Goal: Task Accomplishment & Management: Complete application form

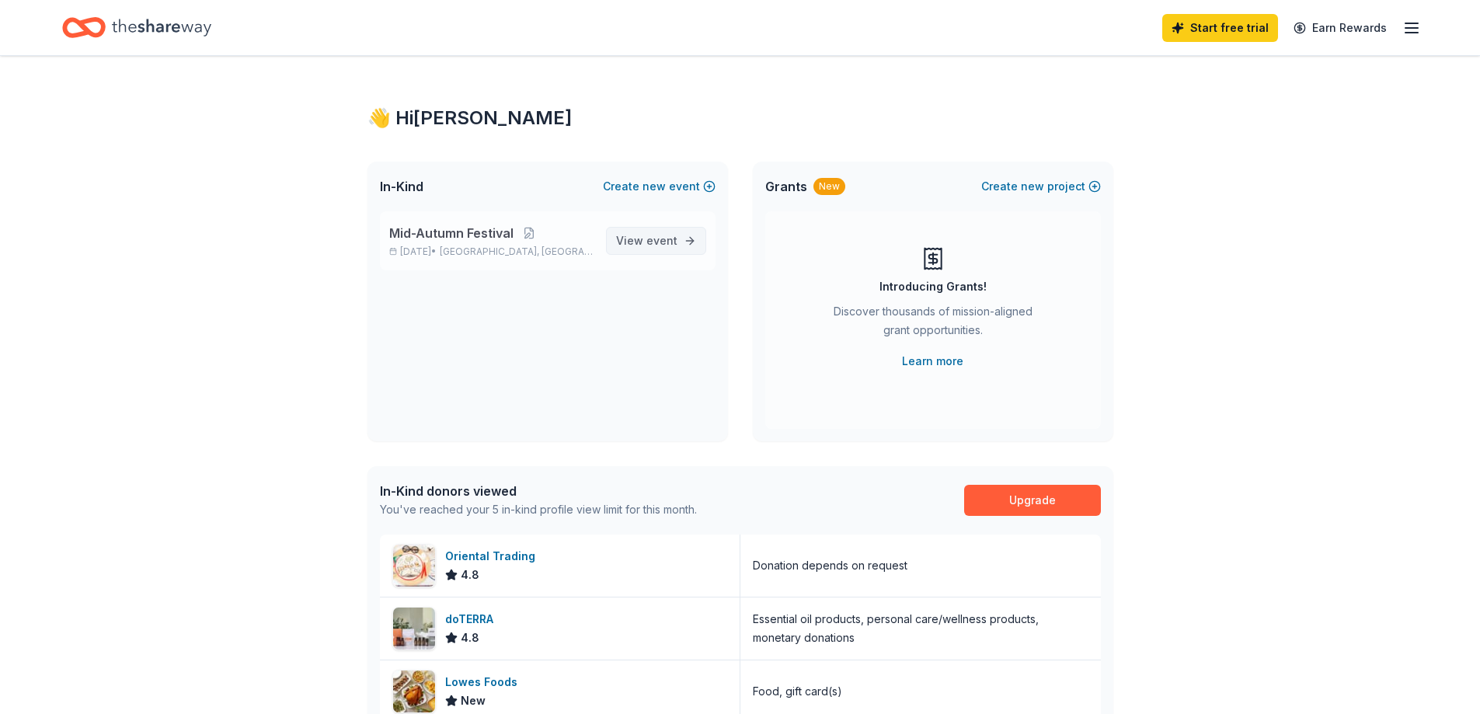
click at [672, 239] on span "event" at bounding box center [661, 240] width 31 height 13
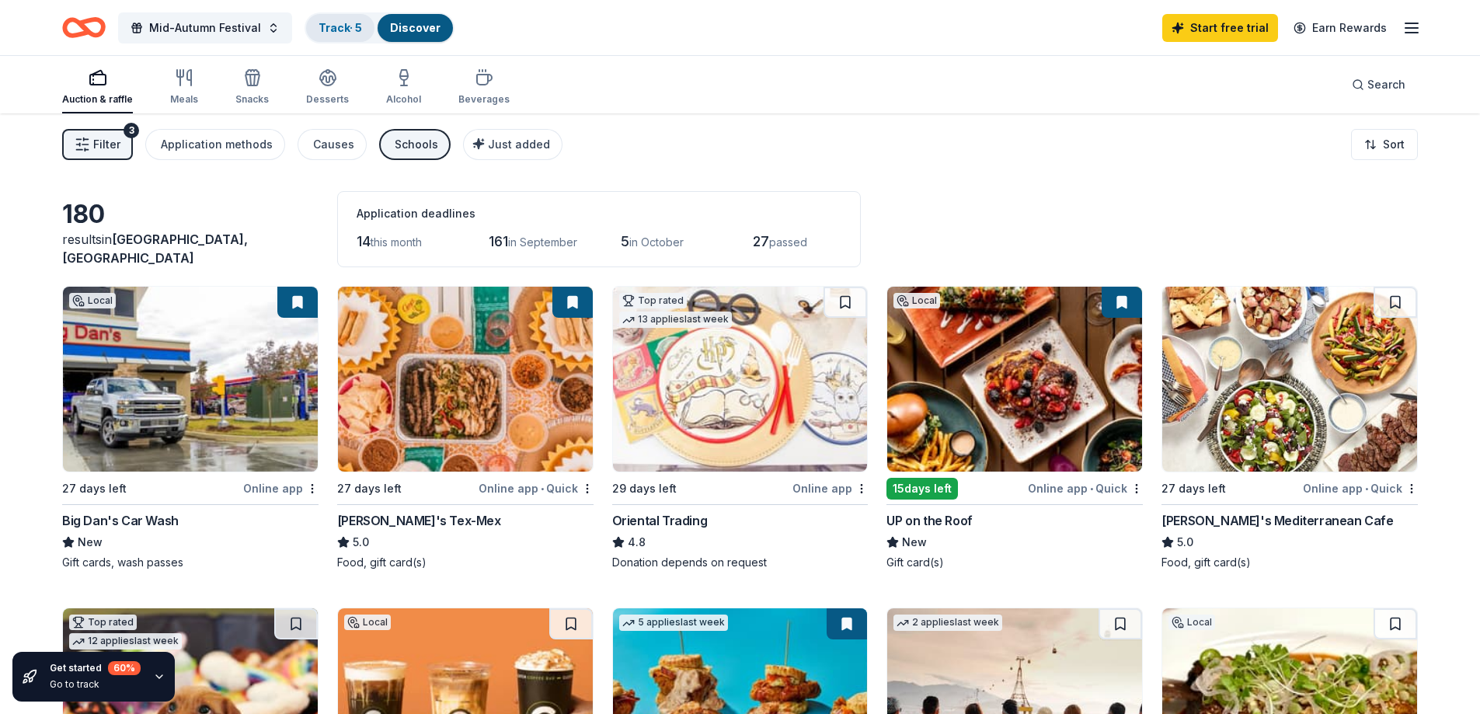
click at [351, 31] on link "Track · 5" at bounding box center [341, 27] width 44 height 13
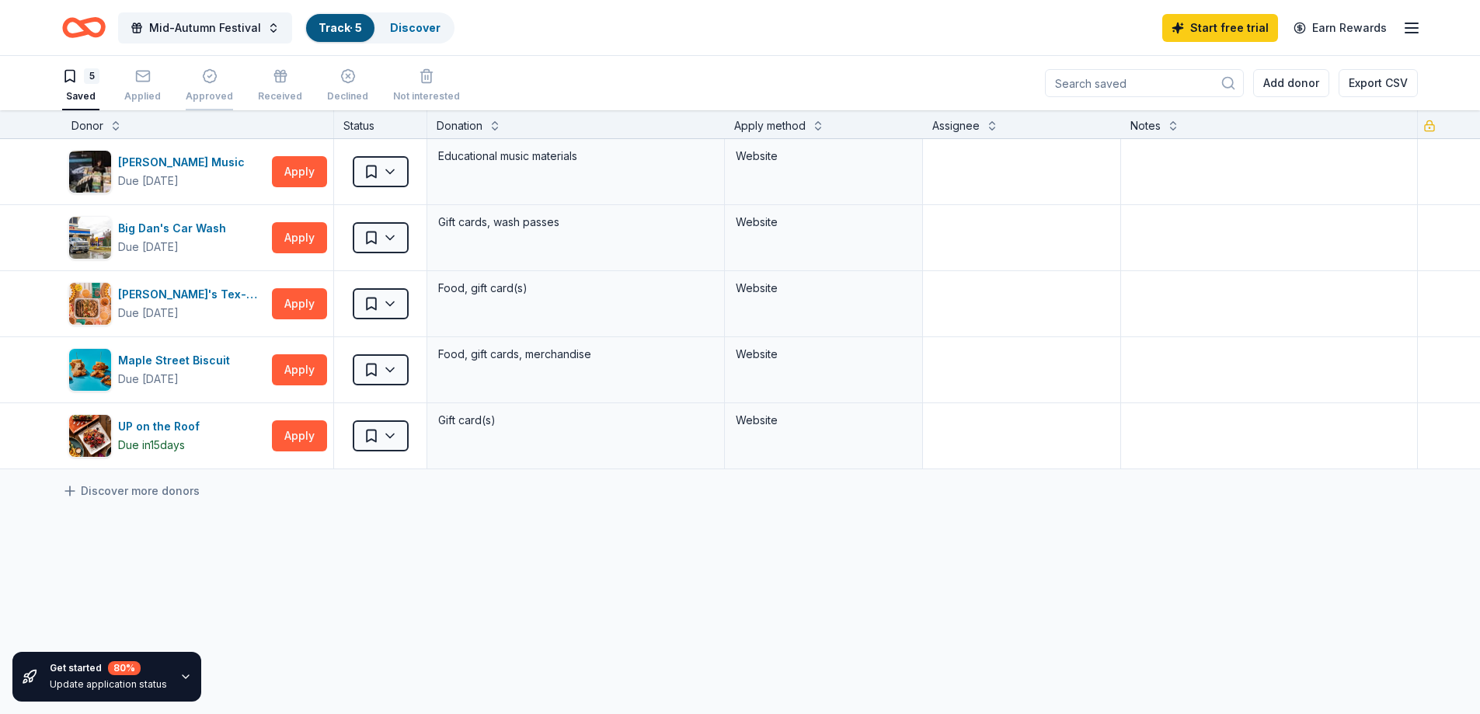
click at [216, 83] on div "button" at bounding box center [209, 76] width 47 height 16
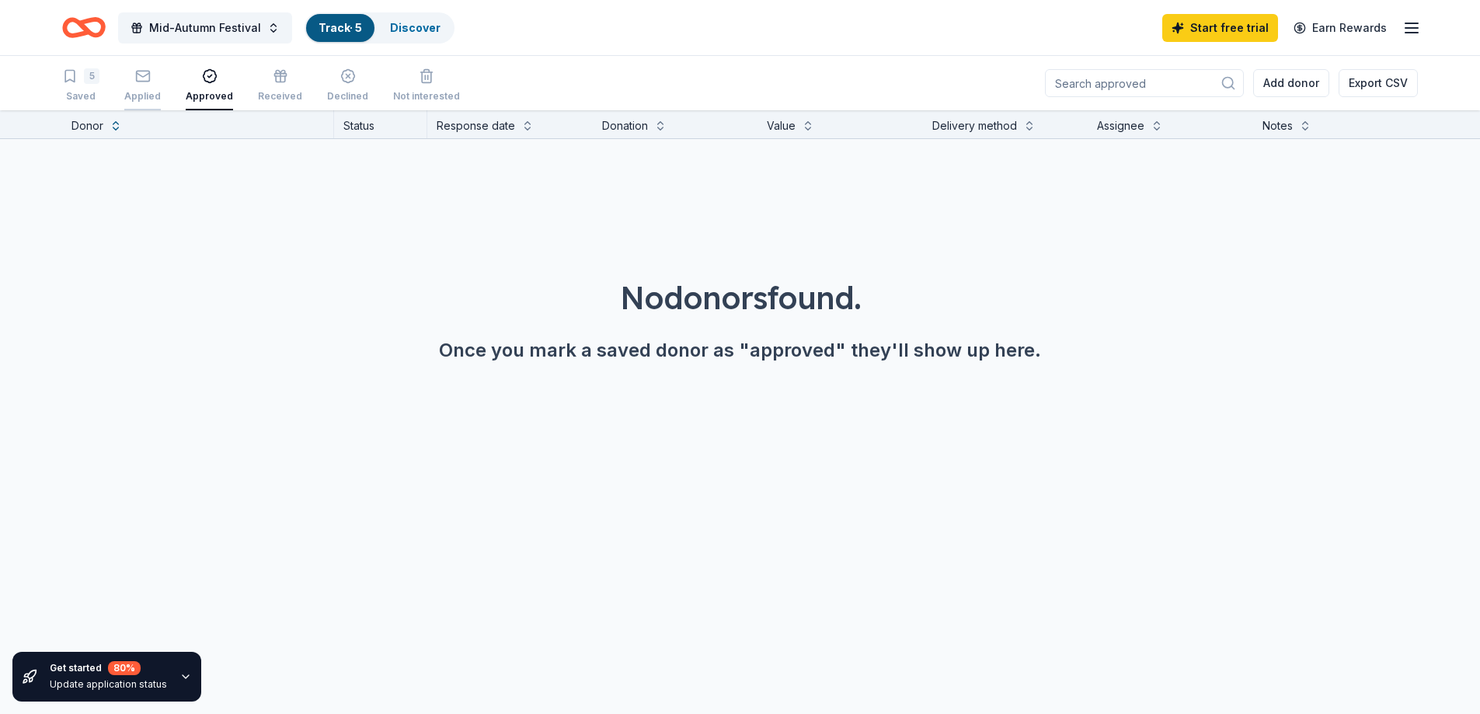
click at [138, 75] on icon "button" at bounding box center [142, 75] width 13 height 4
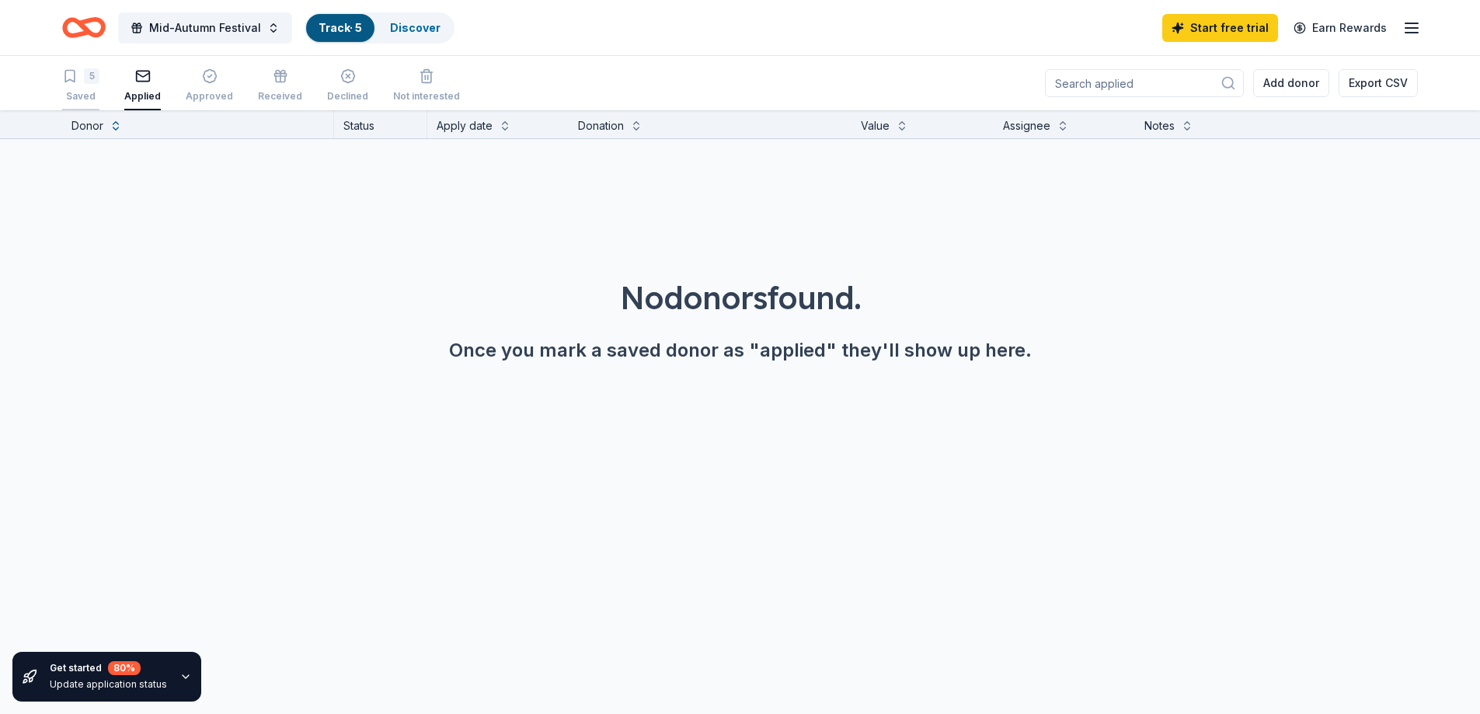
click at [75, 91] on div "Saved" at bounding box center [80, 96] width 37 height 12
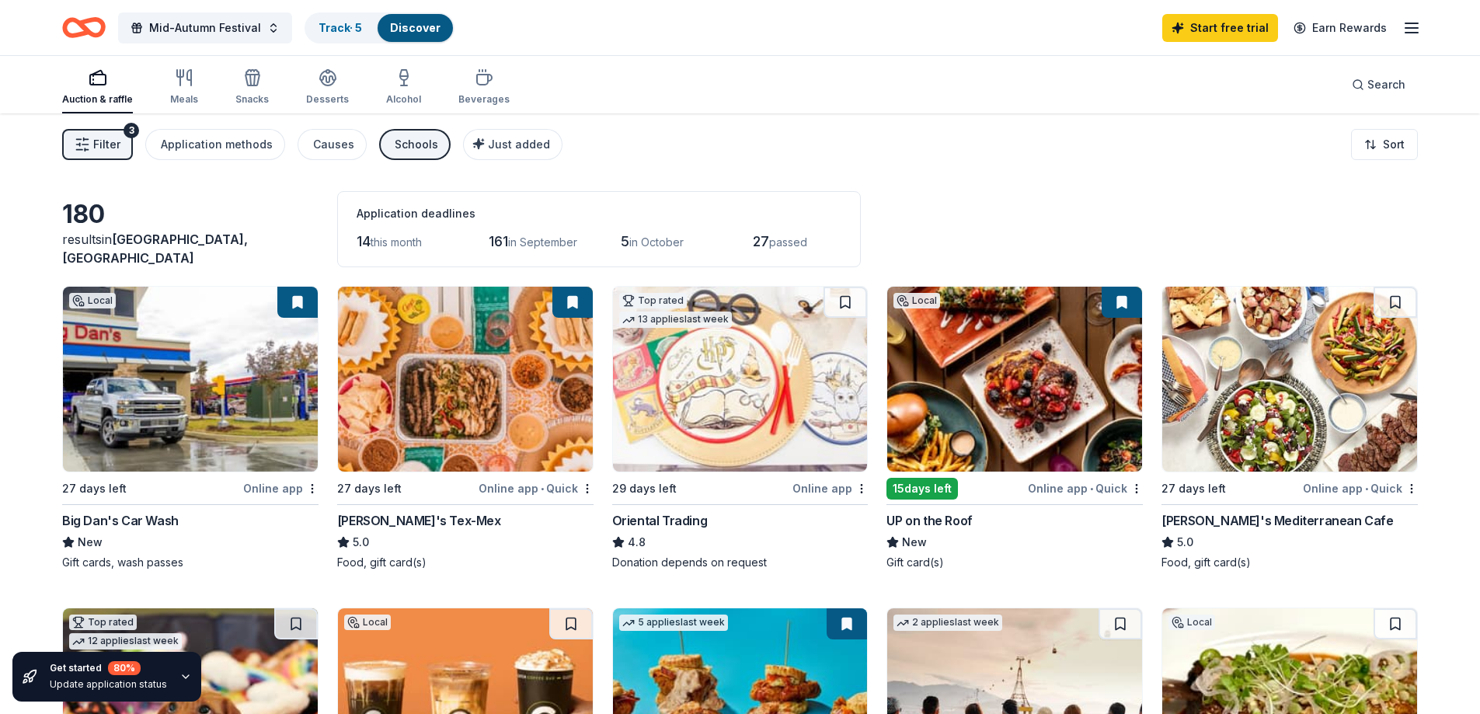
click at [792, 396] on img at bounding box center [740, 379] width 255 height 185
click at [96, 152] on span "Filter" at bounding box center [106, 144] width 27 height 19
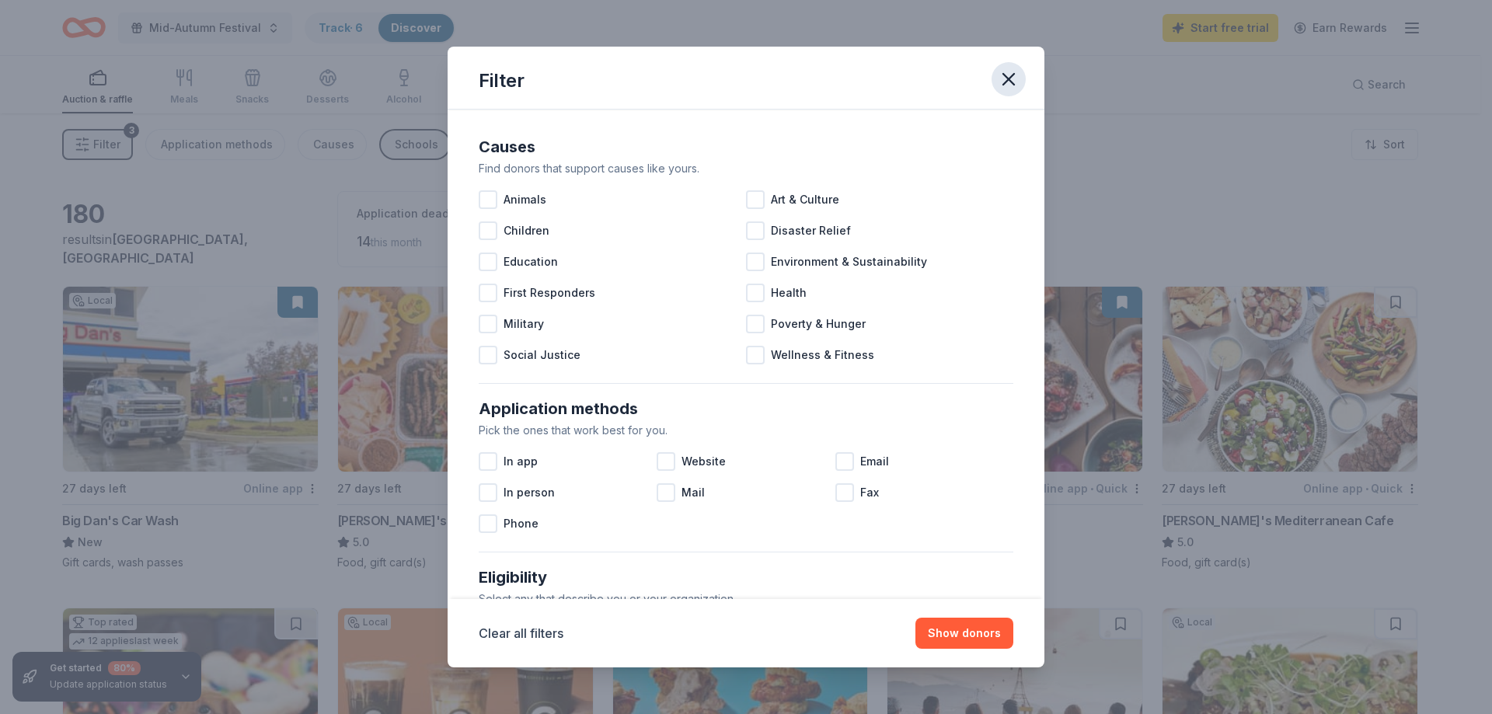
click at [1010, 86] on icon "button" at bounding box center [1009, 79] width 22 height 22
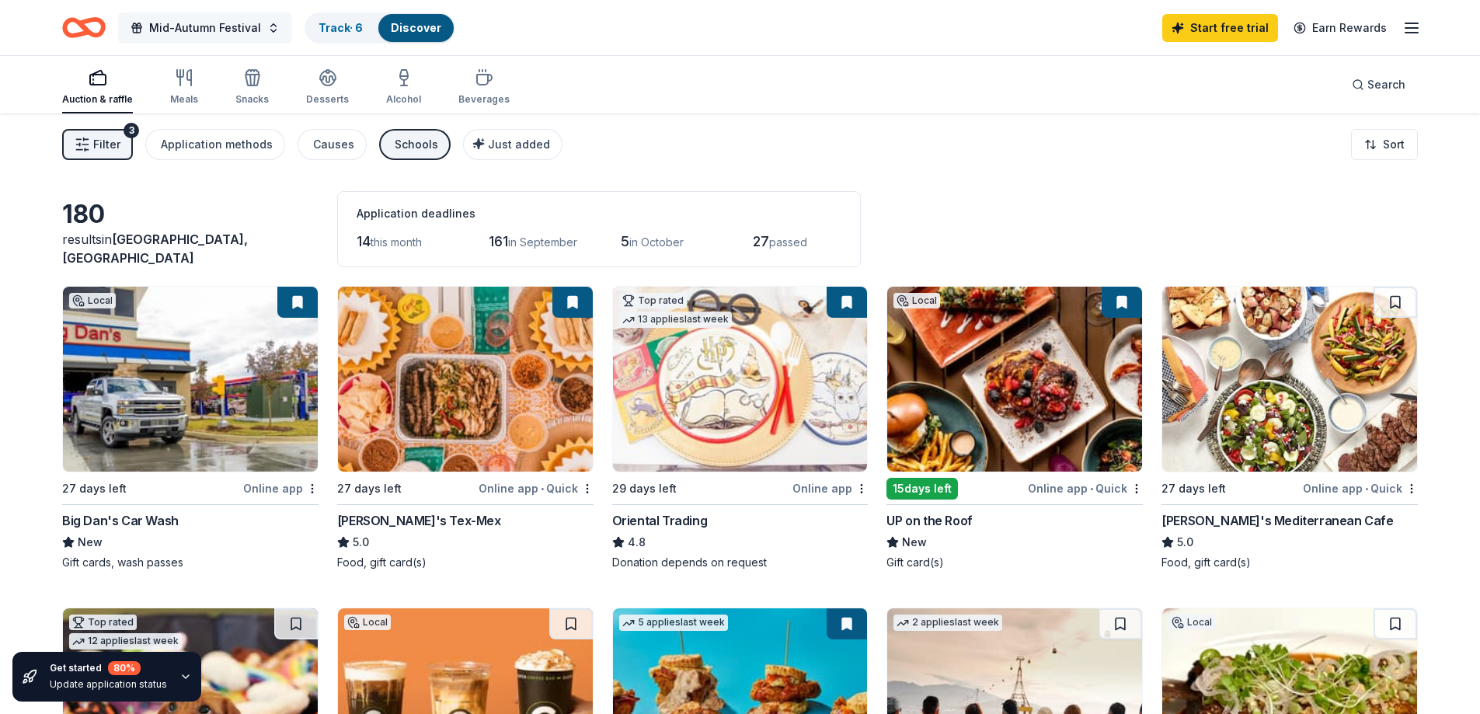
click at [259, 26] on button "Mid-Autumn Festival" at bounding box center [205, 27] width 174 height 31
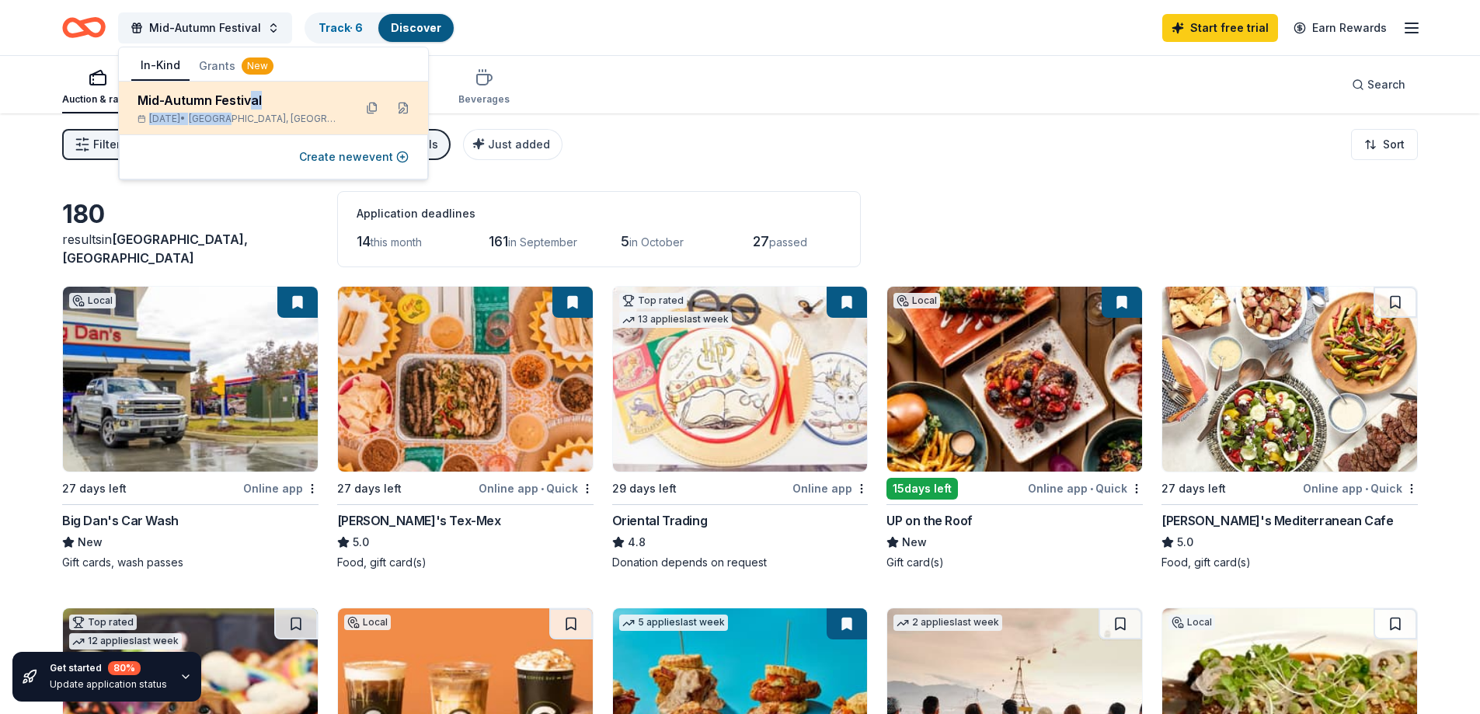
click at [253, 110] on div "Mid-Autumn Festival Oct 10, 2025 • Greenville, SC" at bounding box center [240, 108] width 204 height 34
click at [366, 105] on button at bounding box center [372, 108] width 25 height 25
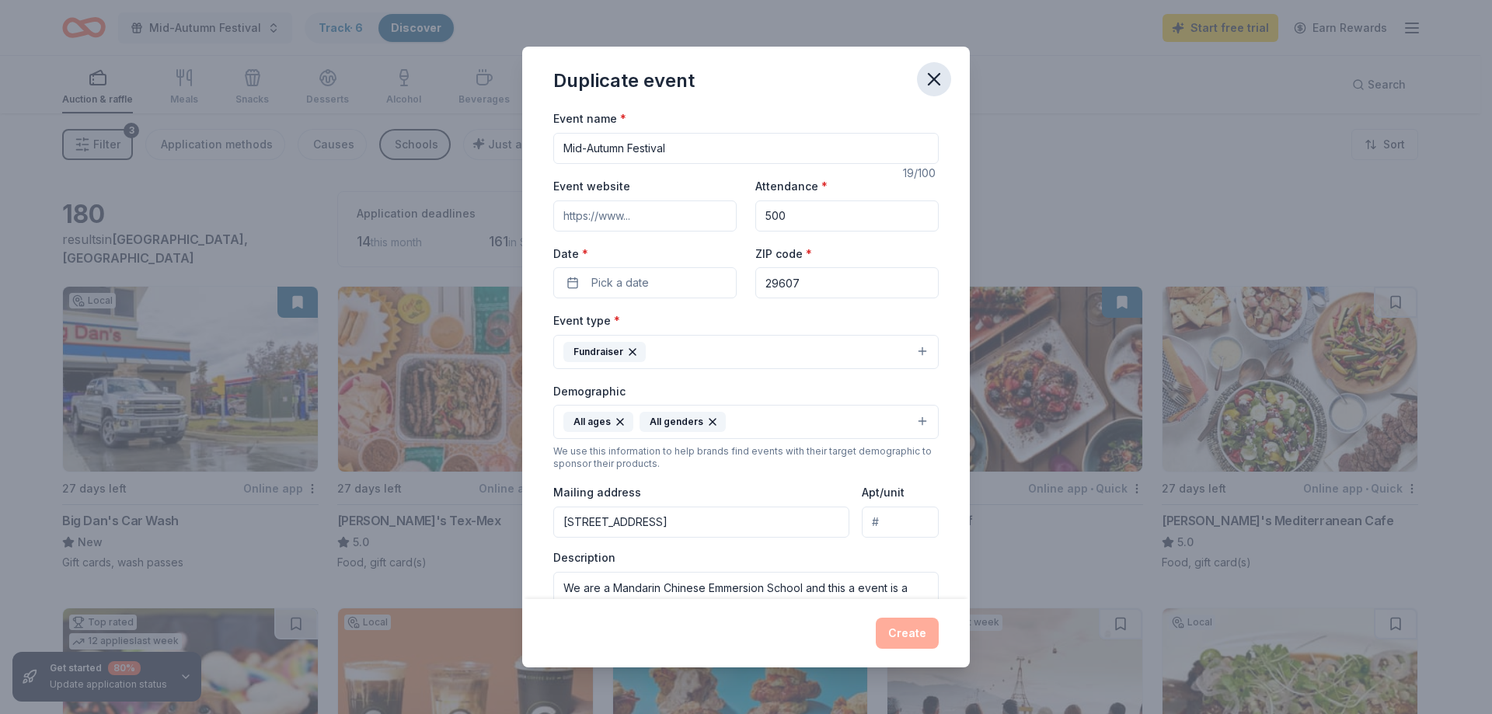
click at [930, 75] on icon "button" at bounding box center [934, 79] width 11 height 11
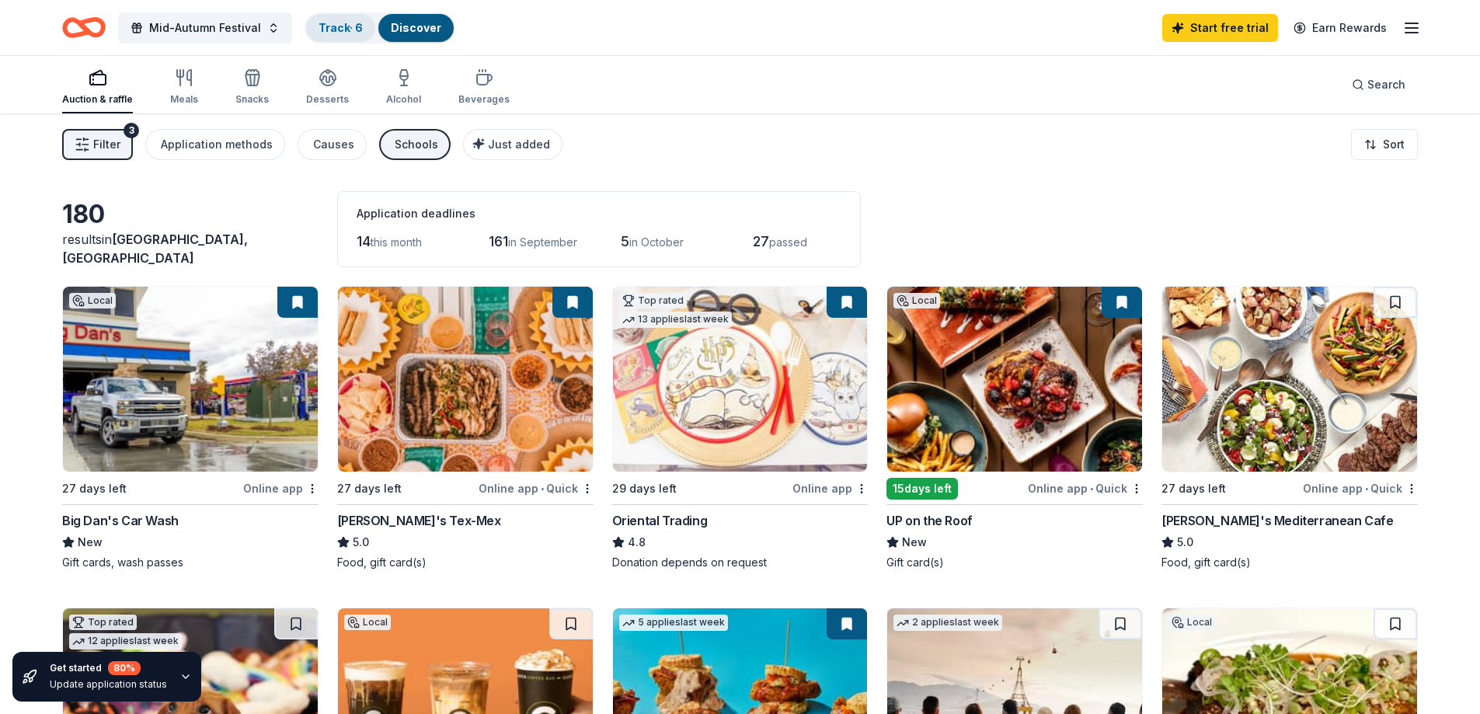
click at [340, 37] on div "Track · 6" at bounding box center [340, 28] width 69 height 28
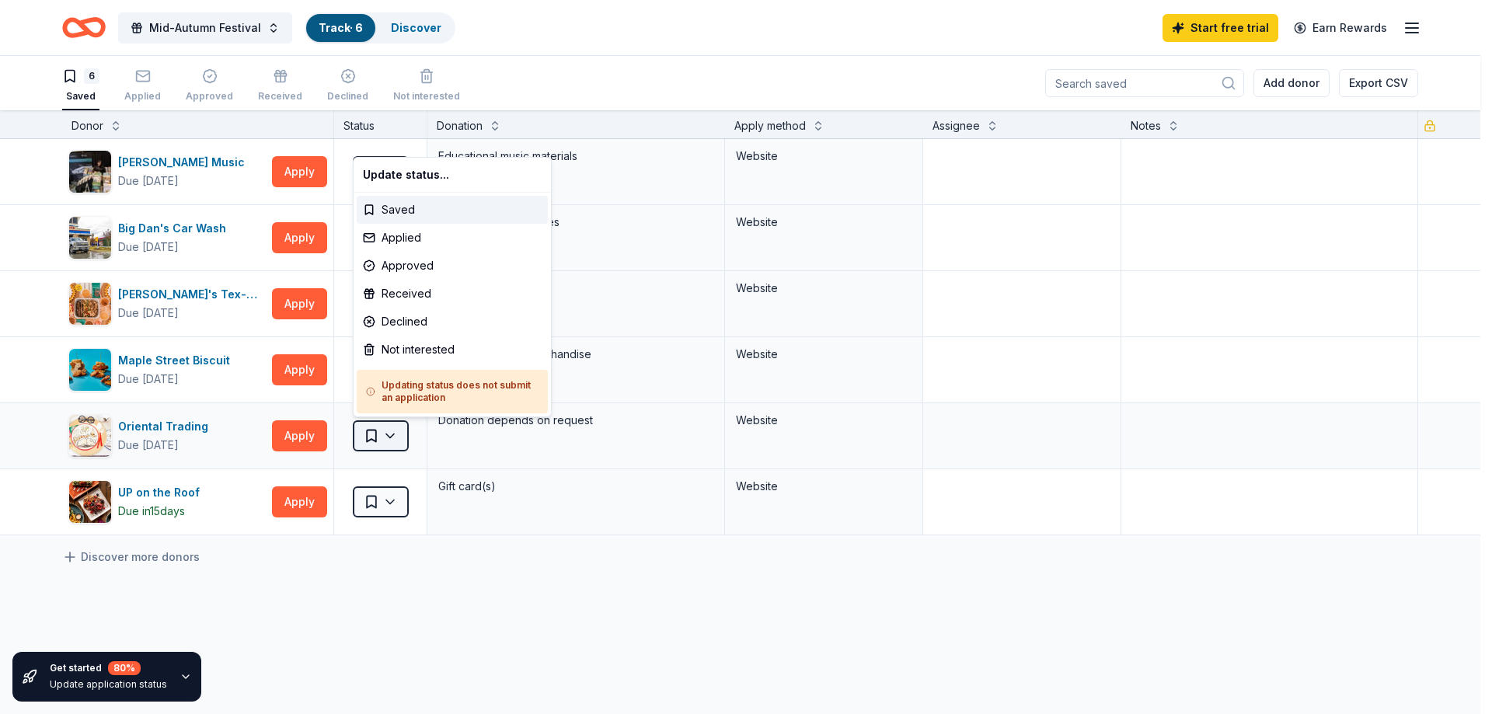
click at [379, 439] on html "Mid-Autumn Festival Track · 6 Discover Start free trial Earn Rewards 6 Saved Ap…" at bounding box center [746, 357] width 1492 height 714
click at [396, 236] on div "Applied" at bounding box center [452, 238] width 191 height 28
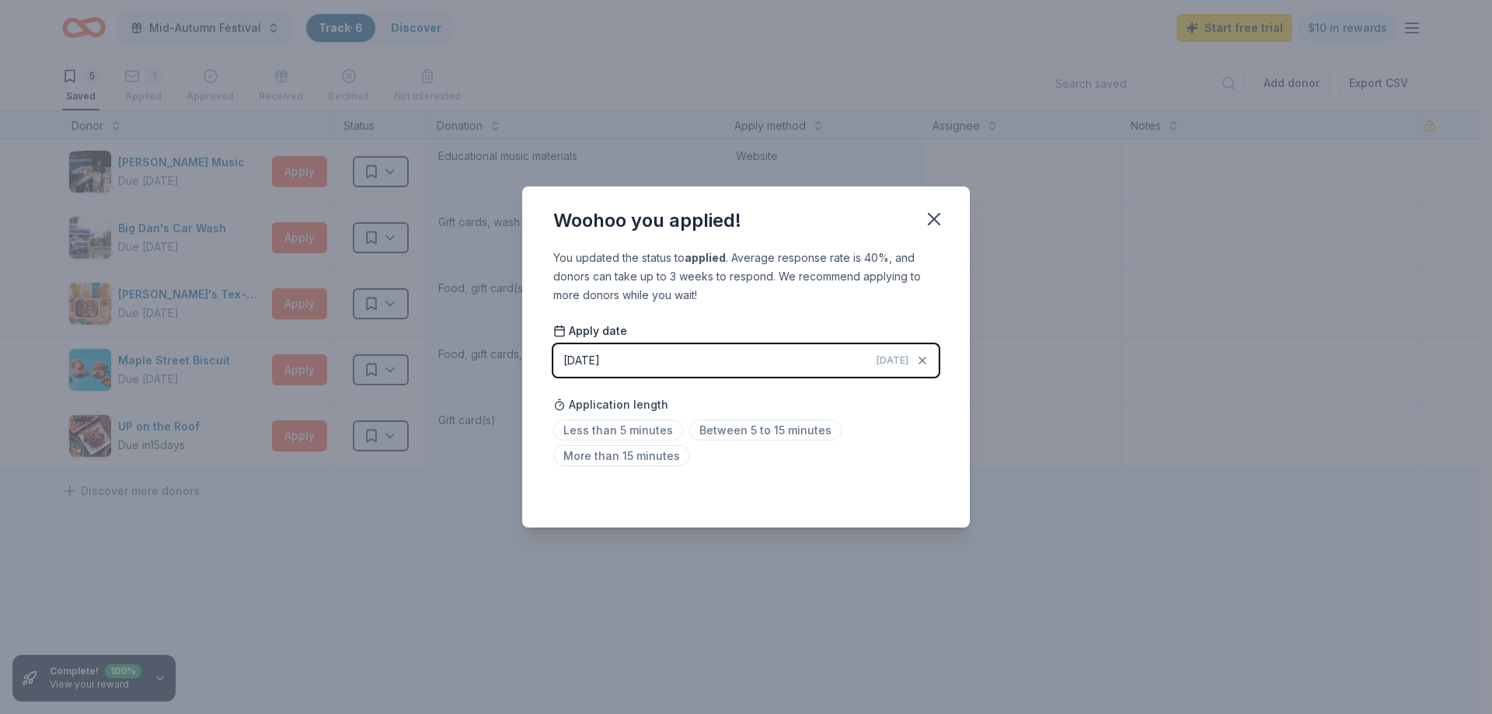
click at [682, 430] on div "Less than 5 minutes Between 5 to 15 minutes More than 15 minutes" at bounding box center [745, 445] width 385 height 51
click at [693, 429] on span "Between 5 to 15 minutes" at bounding box center [765, 430] width 152 height 21
click at [932, 214] on icon "button" at bounding box center [934, 219] width 22 height 22
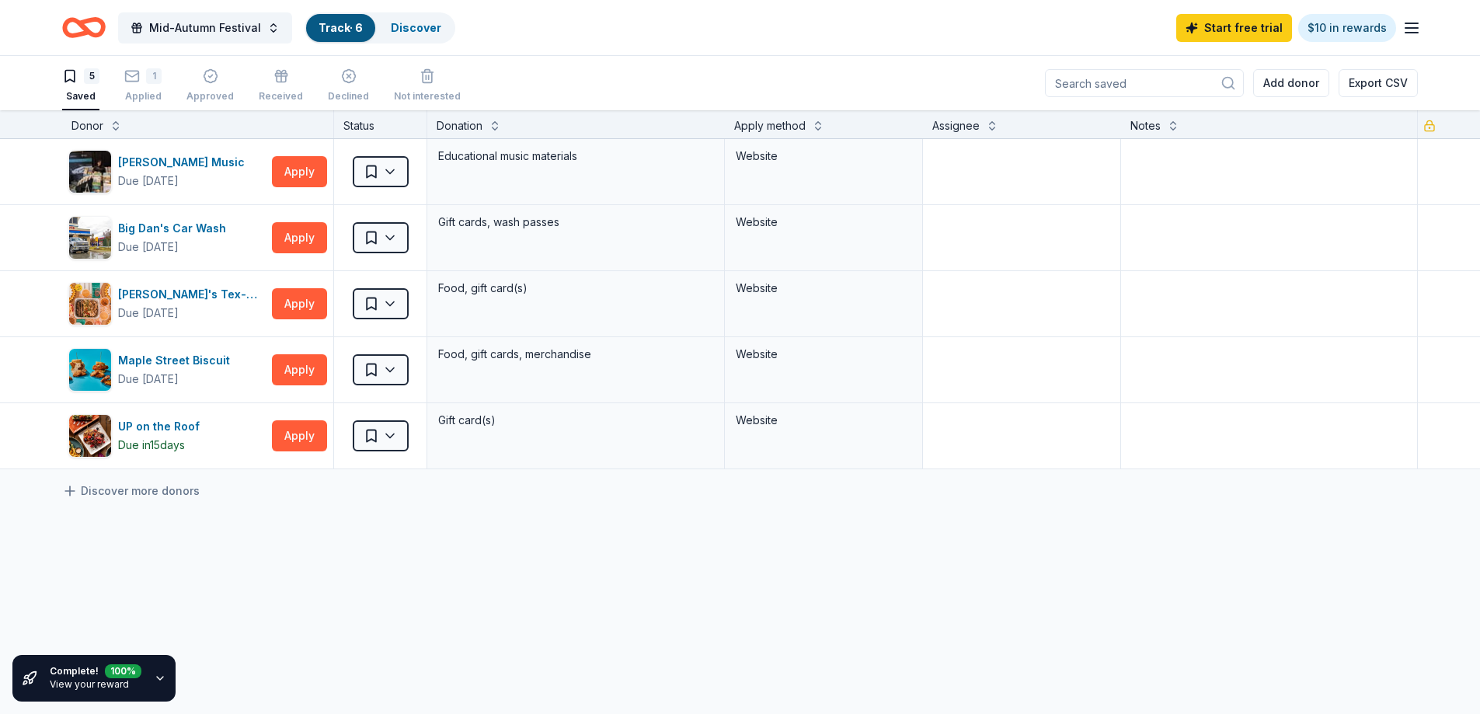
click at [155, 671] on div "Complete! 100 % View your reward" at bounding box center [93, 678] width 163 height 47
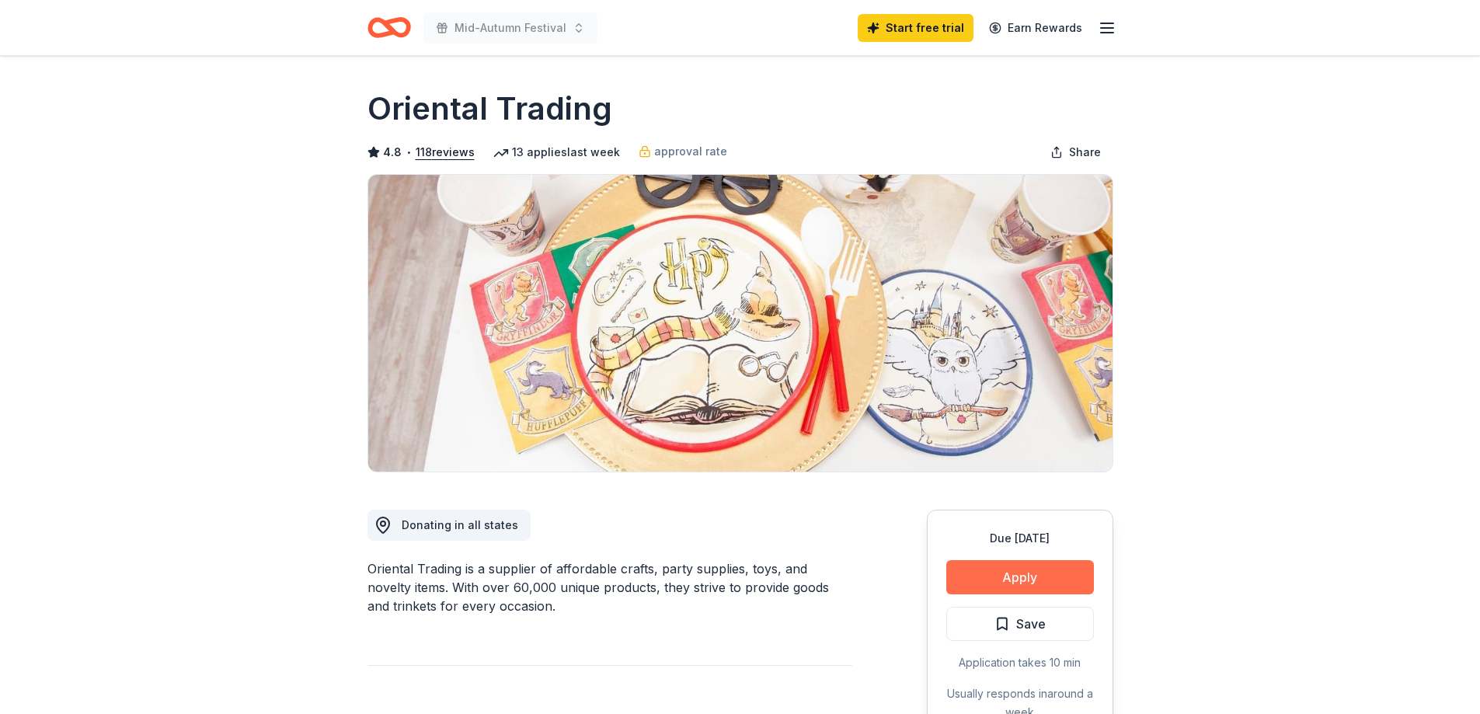
click at [1041, 574] on button "Apply" at bounding box center [1020, 577] width 148 height 34
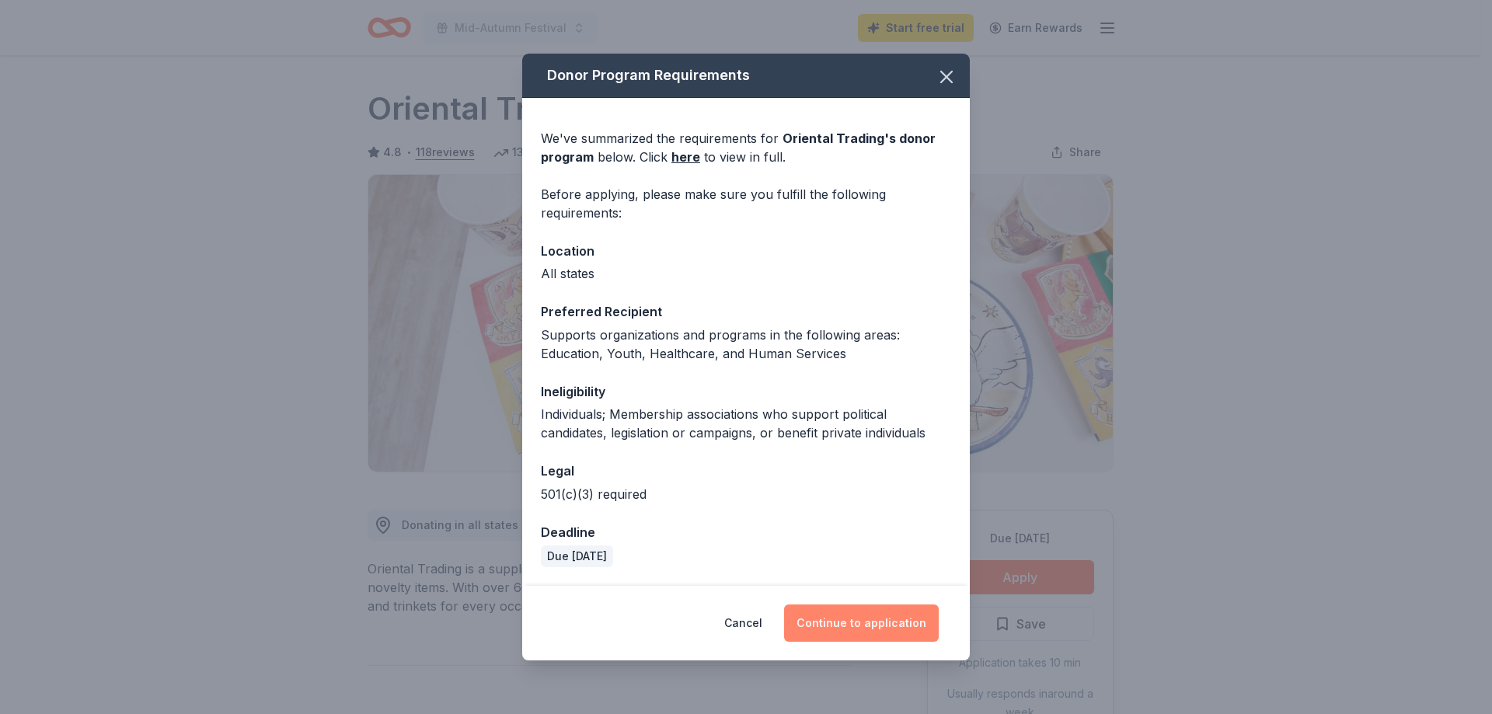
click at [880, 625] on button "Continue to application" at bounding box center [861, 623] width 155 height 37
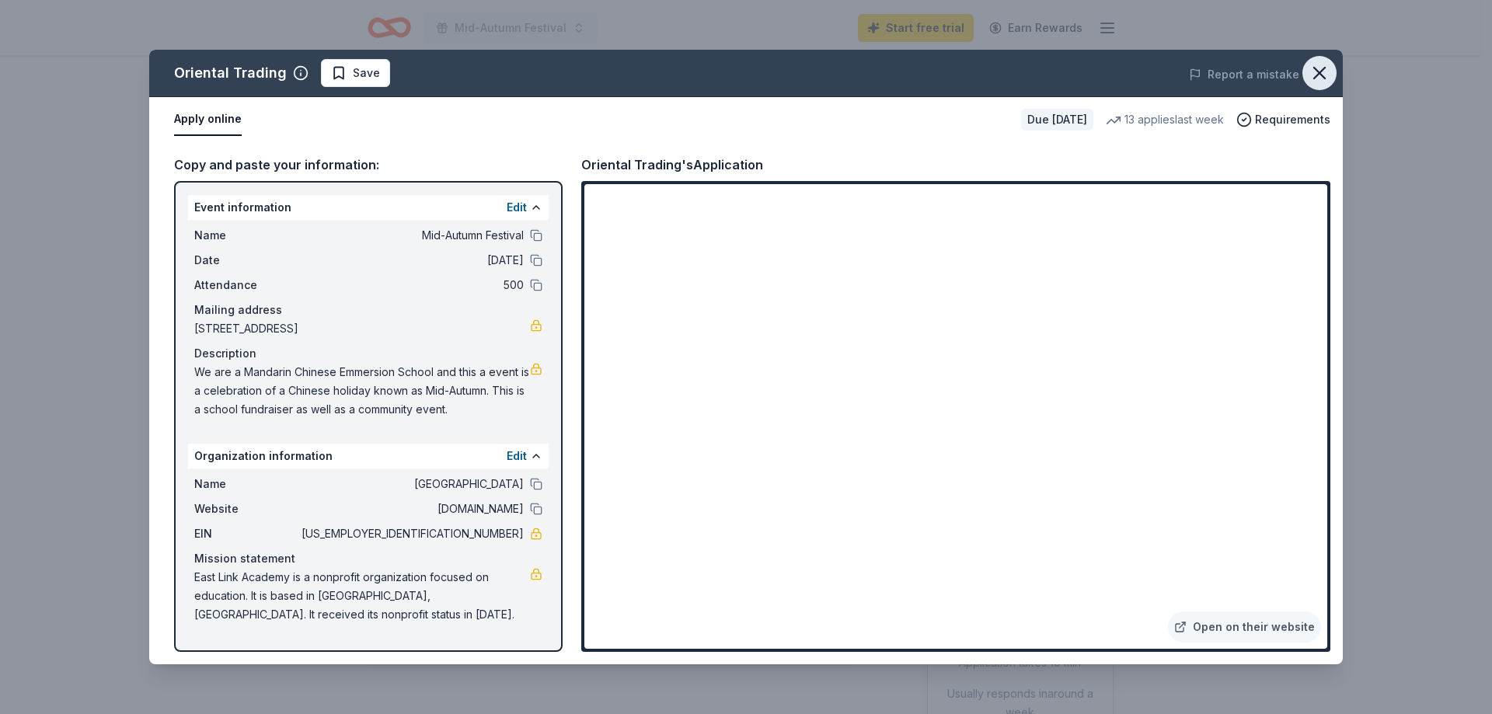
click at [1327, 70] on icon "button" at bounding box center [1320, 73] width 22 height 22
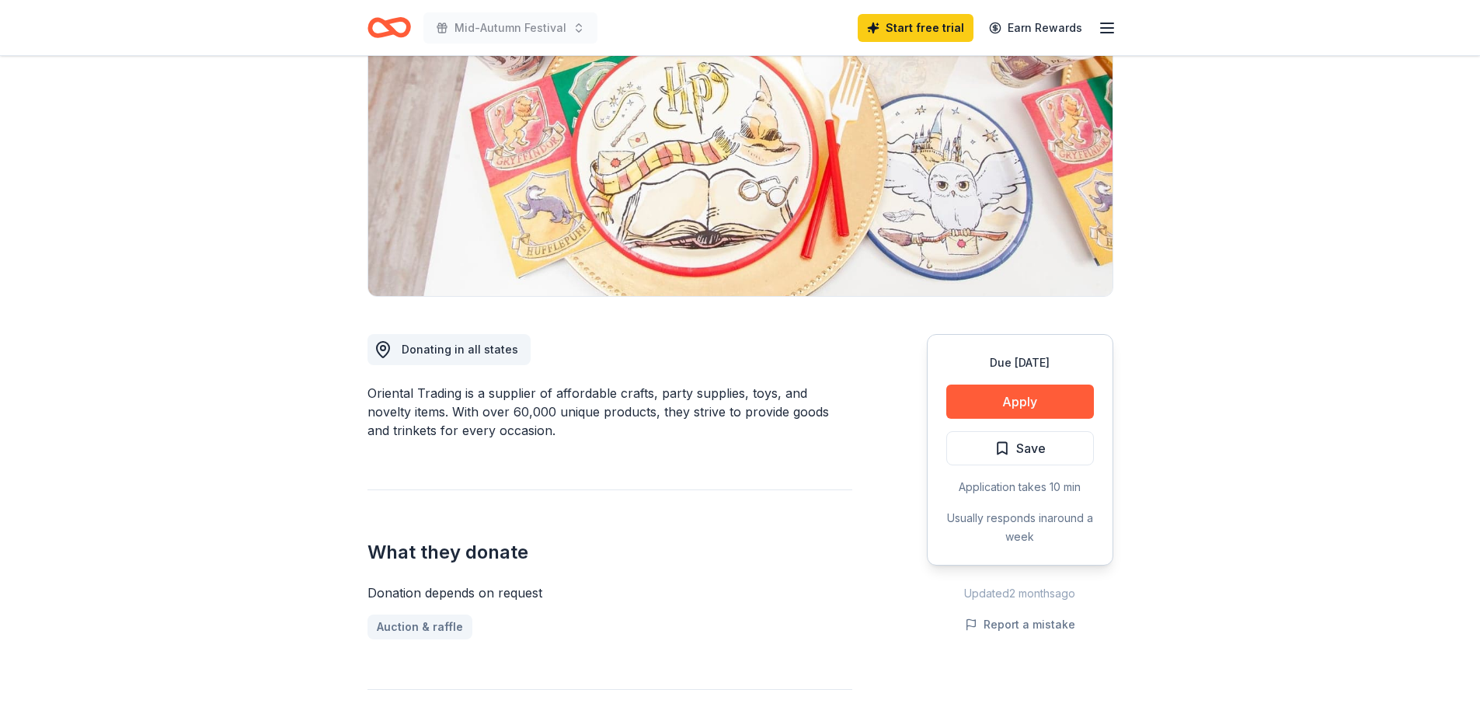
scroll to position [233, 0]
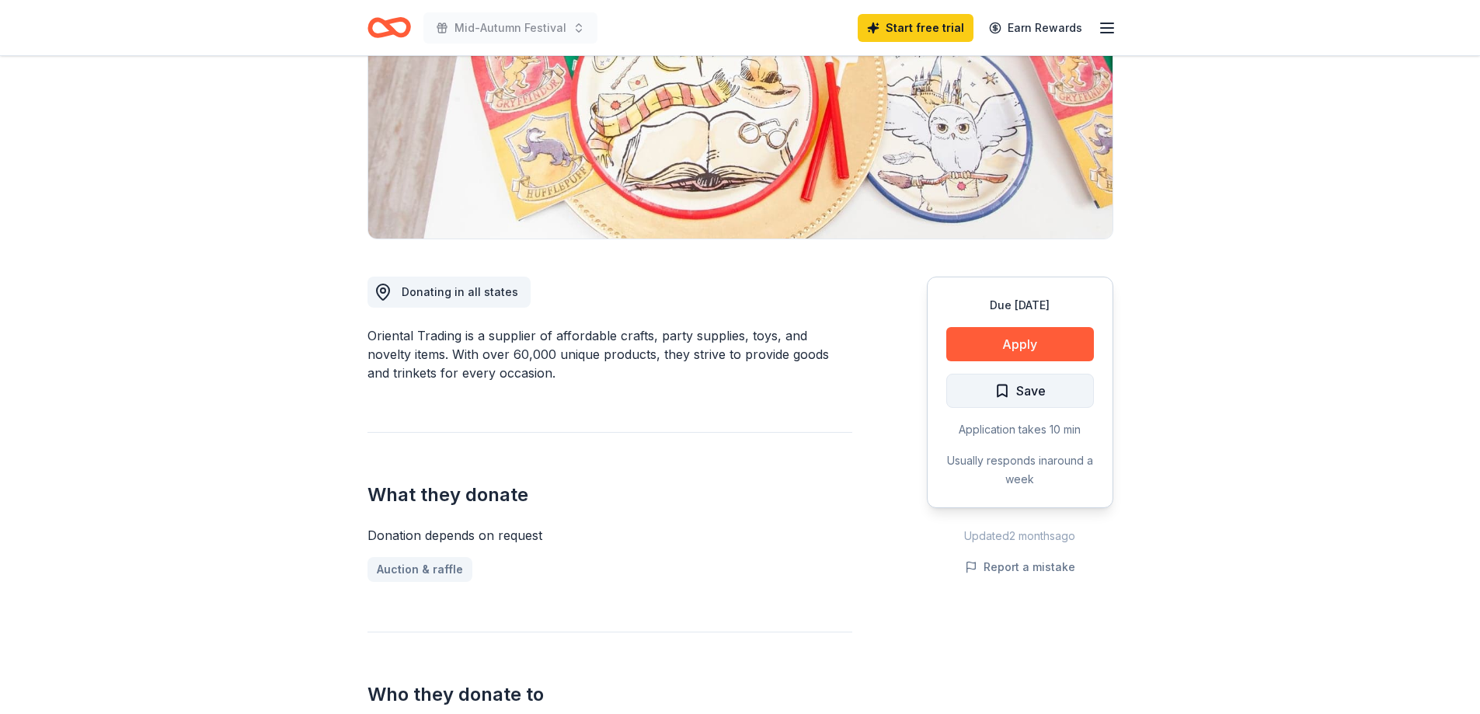
click at [1007, 396] on span "Save" at bounding box center [1020, 391] width 51 height 20
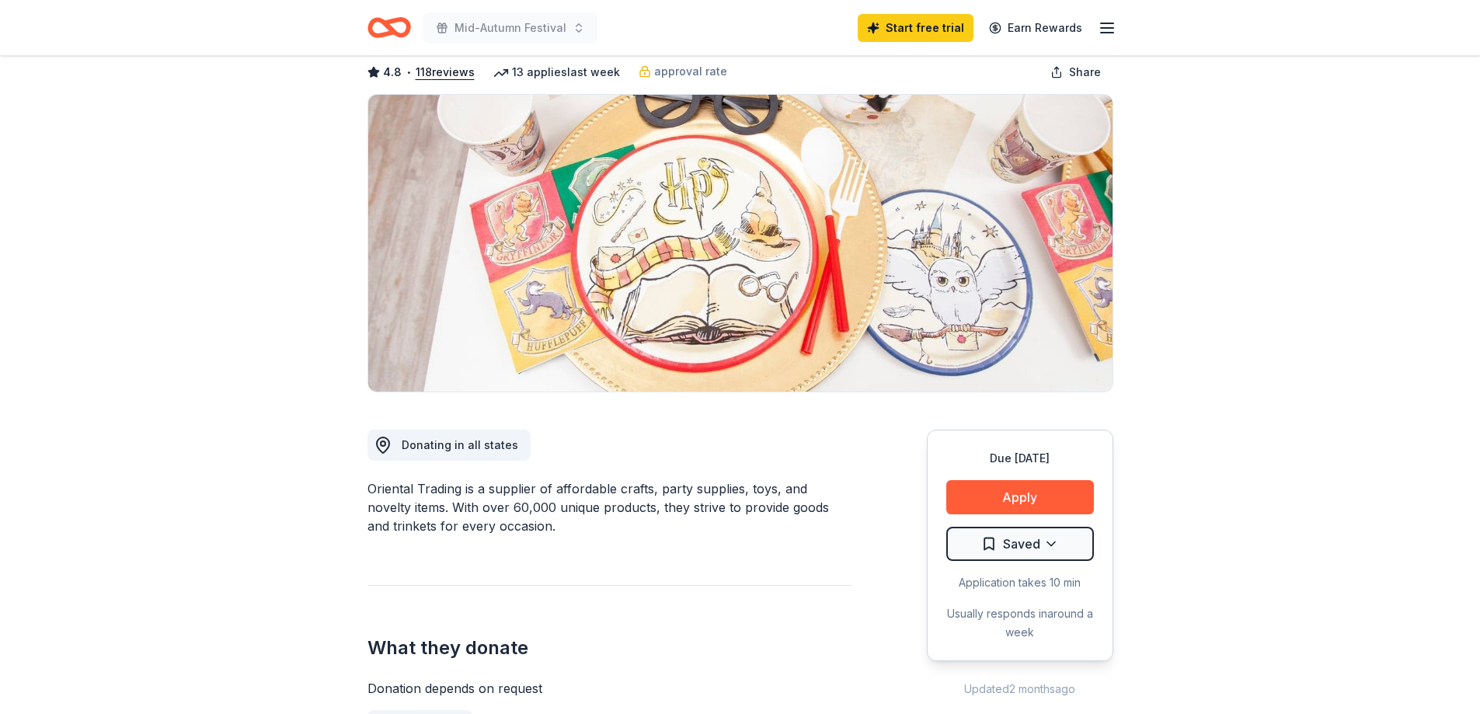
scroll to position [0, 0]
